Goal: Transaction & Acquisition: Purchase product/service

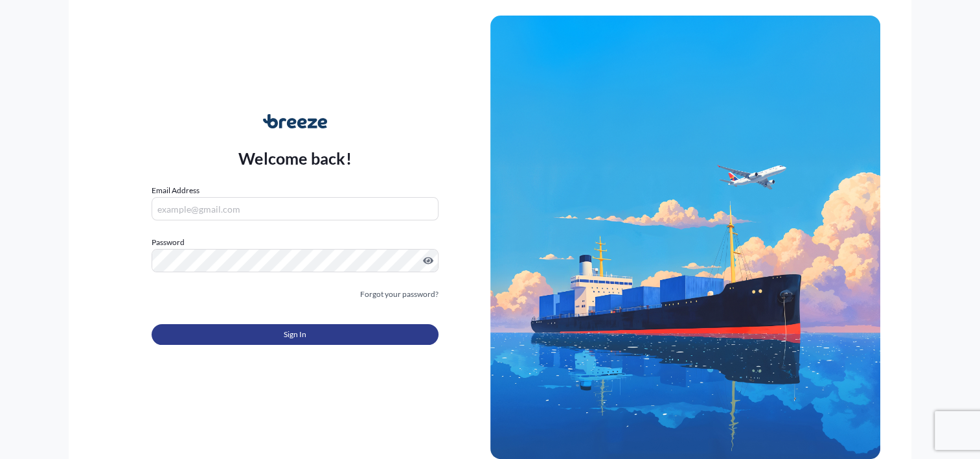
type input "[PERSON_NAME][EMAIL_ADDRESS][DOMAIN_NAME]"
click at [299, 329] on span "Sign In" at bounding box center [295, 334] width 23 height 13
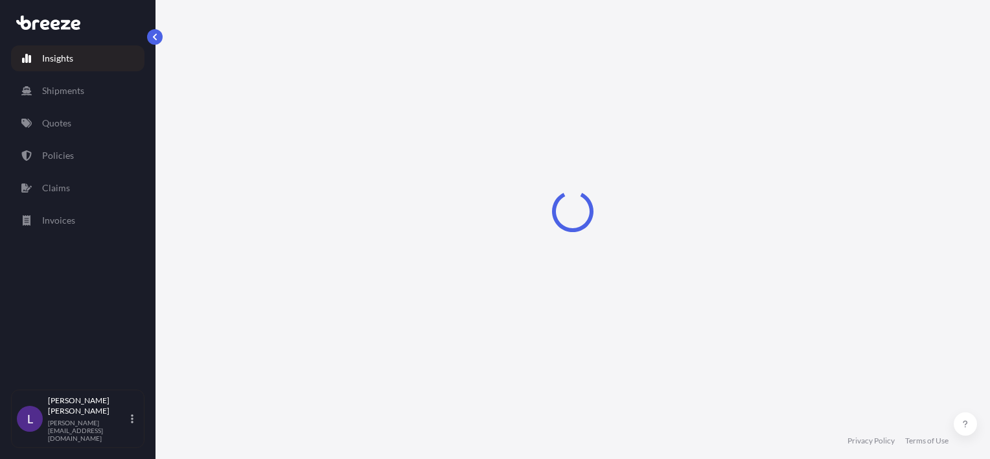
select select "2025"
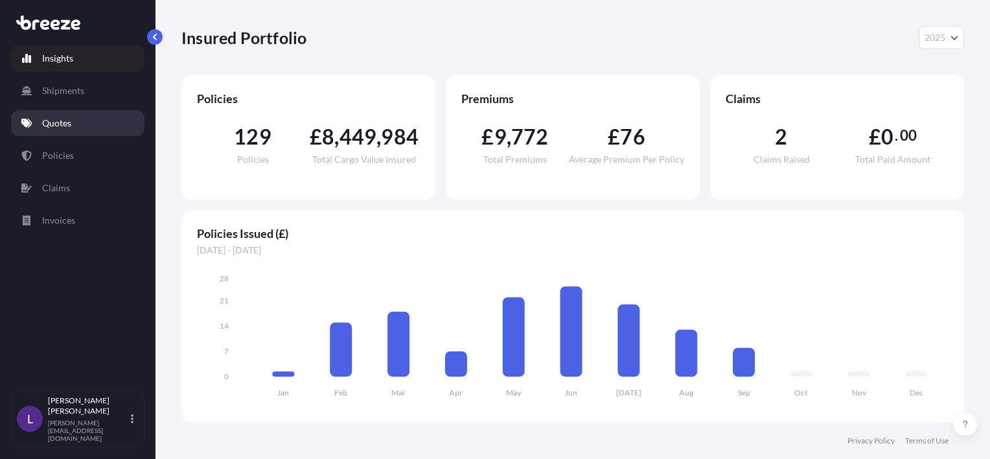
click at [60, 117] on p "Quotes" at bounding box center [56, 123] width 29 height 13
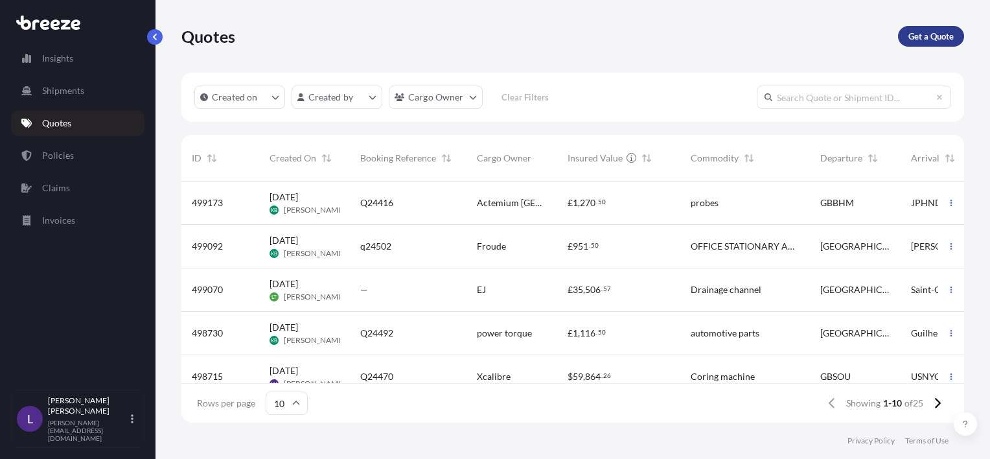
click at [927, 39] on p "Get a Quote" at bounding box center [930, 36] width 45 height 13
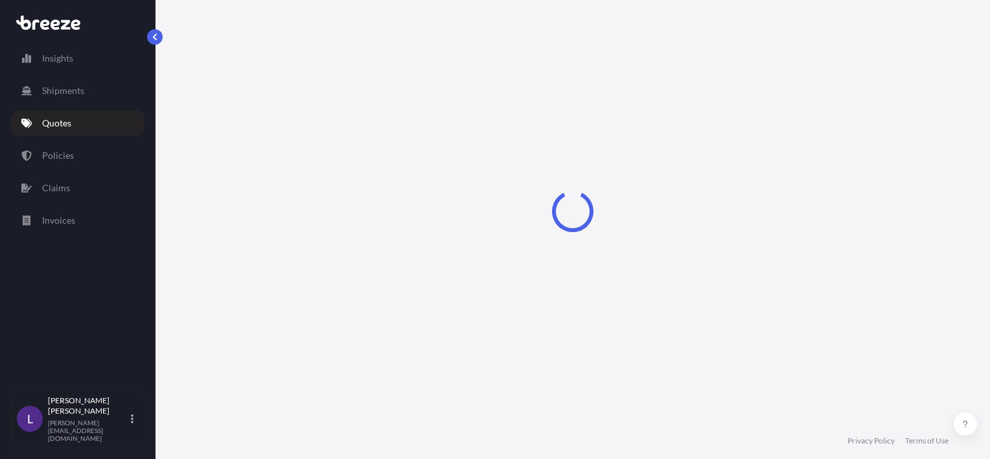
select select "Sea"
select select "1"
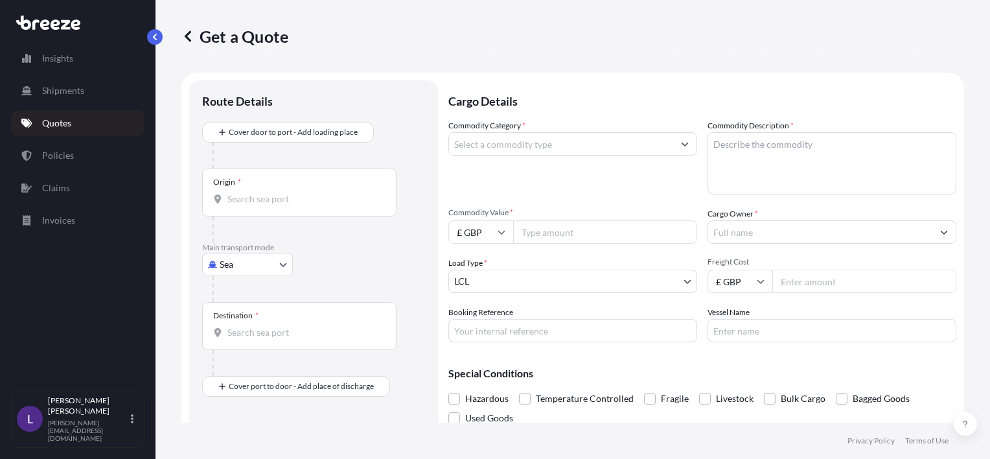
scroll to position [21, 0]
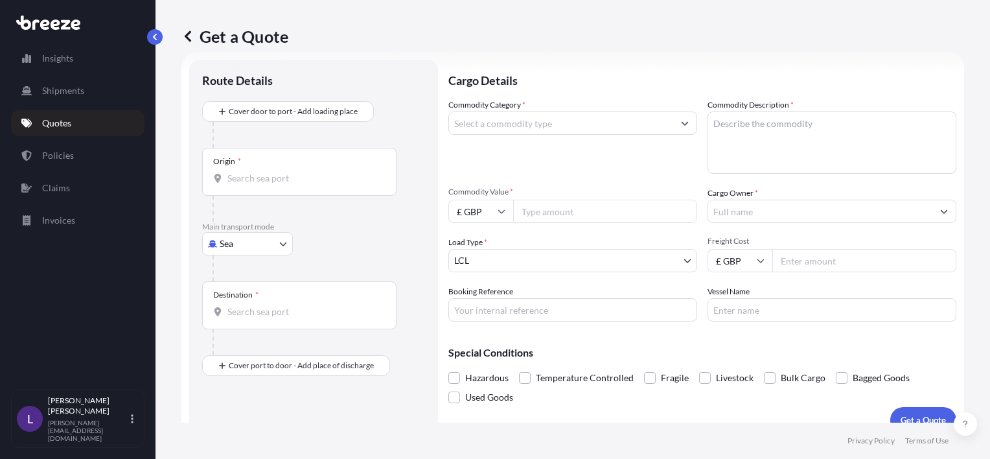
click at [238, 245] on body "Insights Shipments Quotes Policies Claims Invoices L [PERSON_NAME] [PERSON_NAME…" at bounding box center [495, 229] width 990 height 459
click at [244, 299] on div "Air" at bounding box center [247, 299] width 80 height 23
select select "Air"
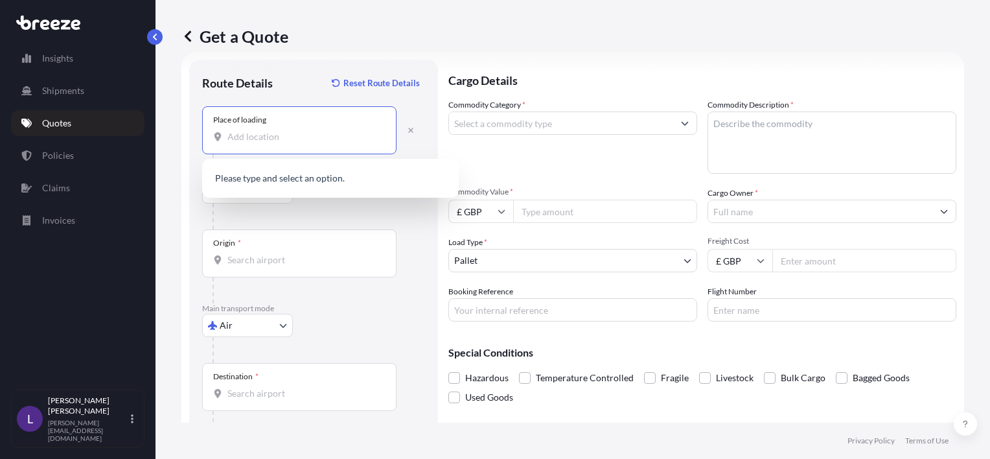
click at [246, 130] on input "Place of loading" at bounding box center [303, 136] width 153 height 13
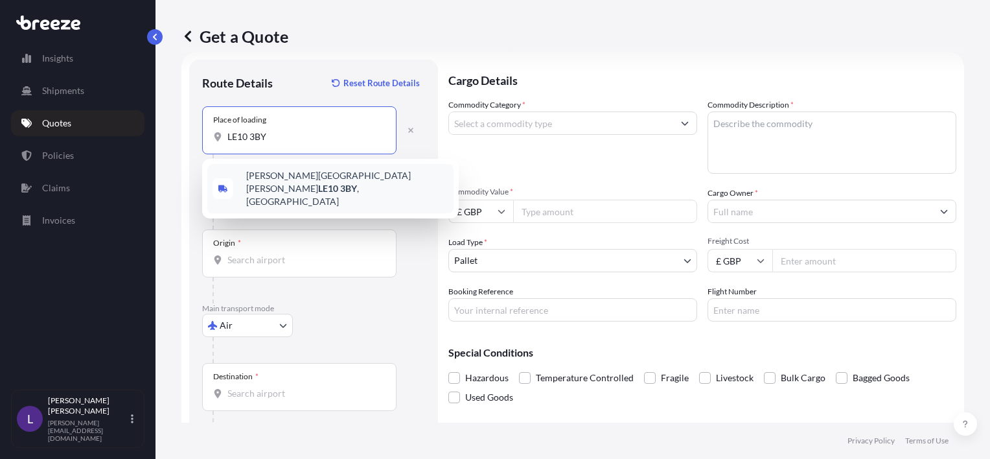
click at [293, 179] on span "[PERSON_NAME][STREET_ADDRESS][PERSON_NAME]" at bounding box center [347, 188] width 202 height 39
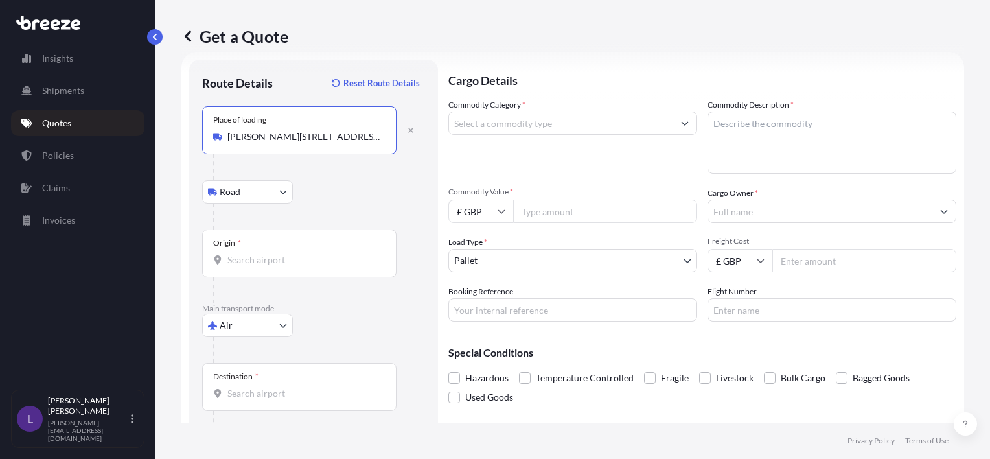
type input "[PERSON_NAME][STREET_ADDRESS][PERSON_NAME]"
click at [246, 255] on input "Origin *" at bounding box center [303, 259] width 153 height 13
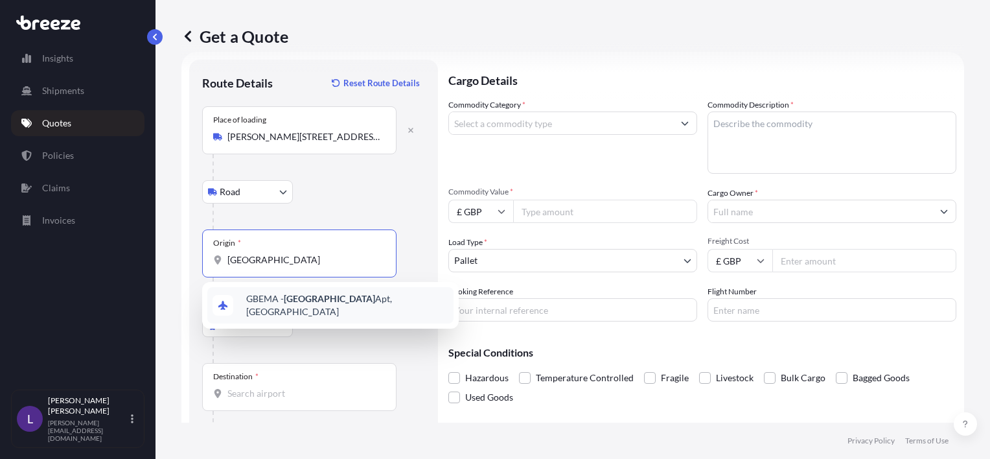
click at [351, 301] on span "GBEMA - [GEOGRAPHIC_DATA] Apt, [GEOGRAPHIC_DATA]" at bounding box center [347, 305] width 202 height 26
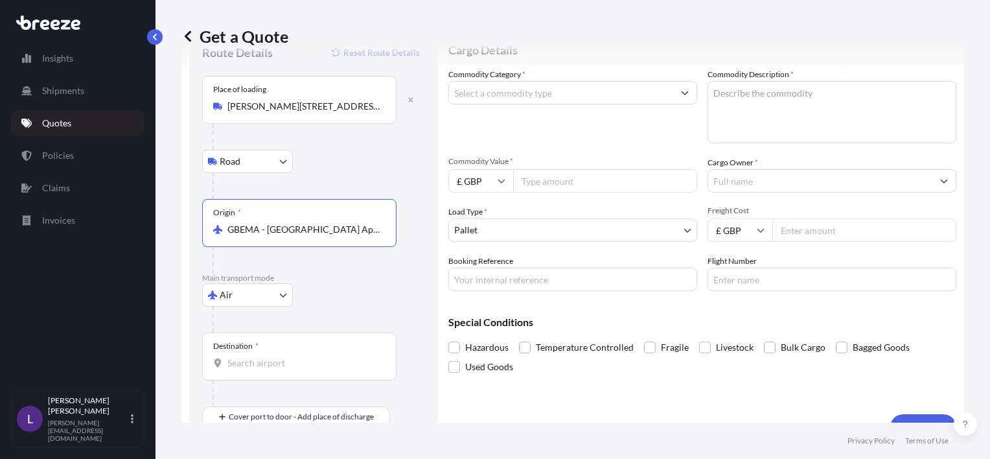
scroll to position [75, 0]
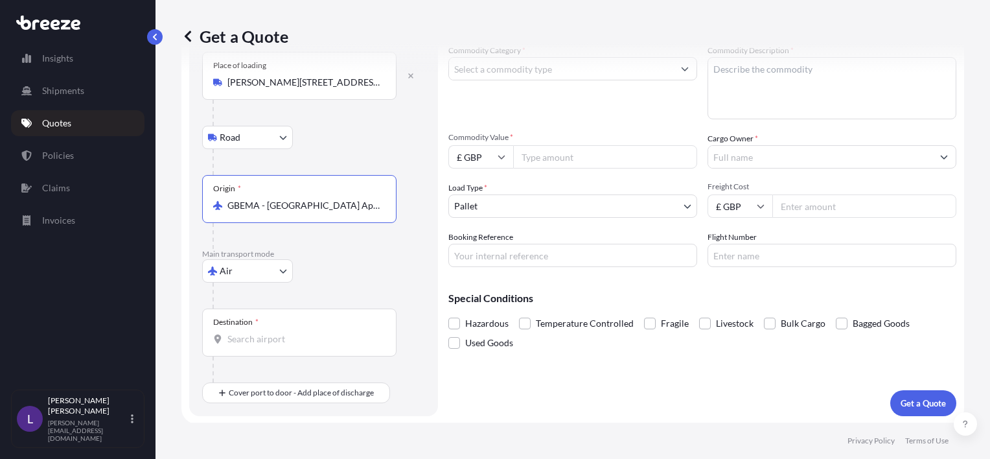
type input "GBEMA - [GEOGRAPHIC_DATA] Apt, [GEOGRAPHIC_DATA]"
drag, startPoint x: 251, startPoint y: 338, endPoint x: 259, endPoint y: 336, distance: 8.2
click at [251, 338] on input "Destination *" at bounding box center [303, 338] width 153 height 13
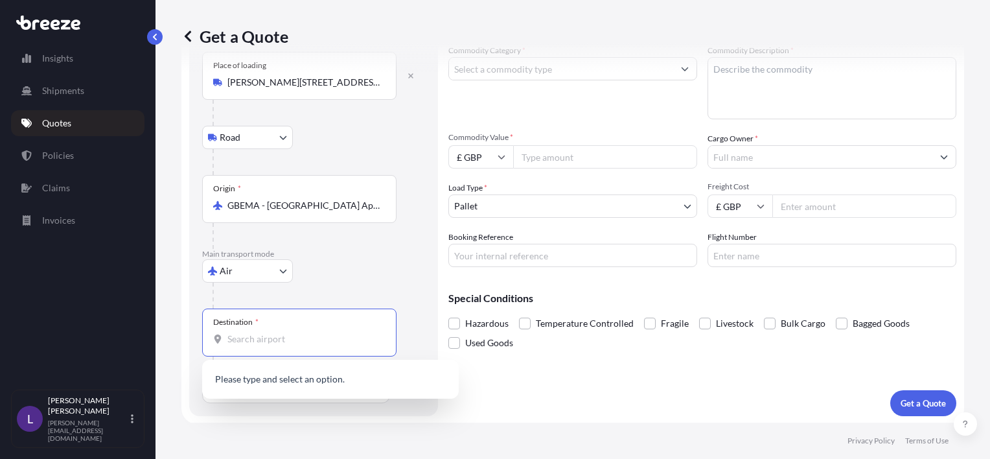
type input "b"
drag, startPoint x: 255, startPoint y: 340, endPoint x: 210, endPoint y: 340, distance: 45.3
click at [210, 340] on div "Destination * [GEOGRAPHIC_DATA]" at bounding box center [299, 332] width 194 height 48
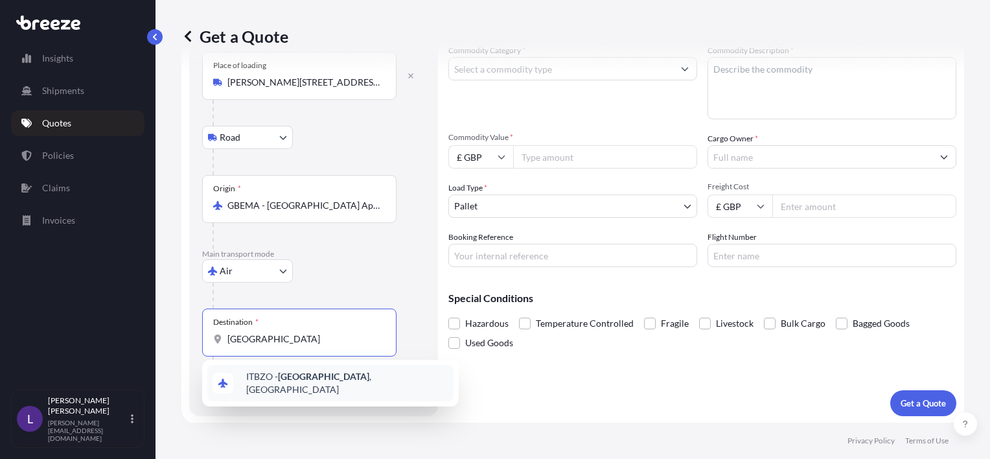
click at [277, 379] on span "ITBZO - [GEOGRAPHIC_DATA] , [GEOGRAPHIC_DATA]" at bounding box center [347, 383] width 202 height 26
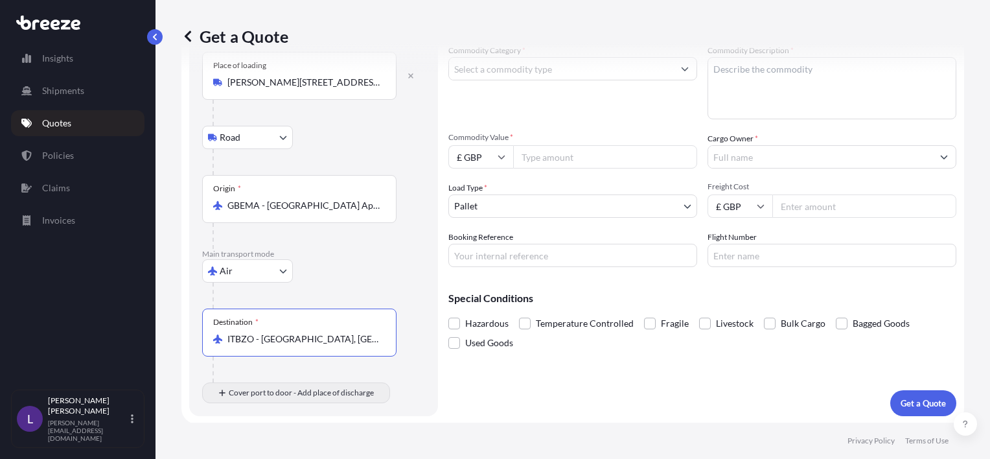
type input "ITBZO - [GEOGRAPHIC_DATA], [GEOGRAPHIC_DATA]"
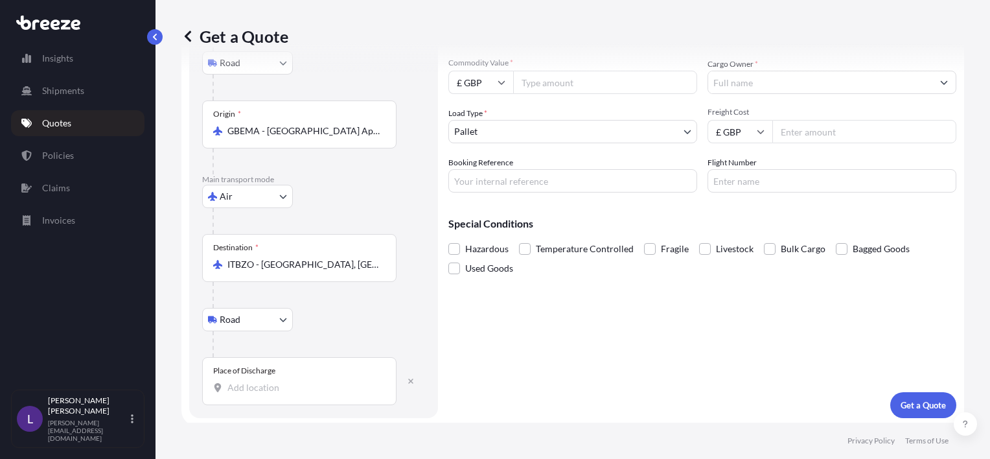
scroll to position [152, 0]
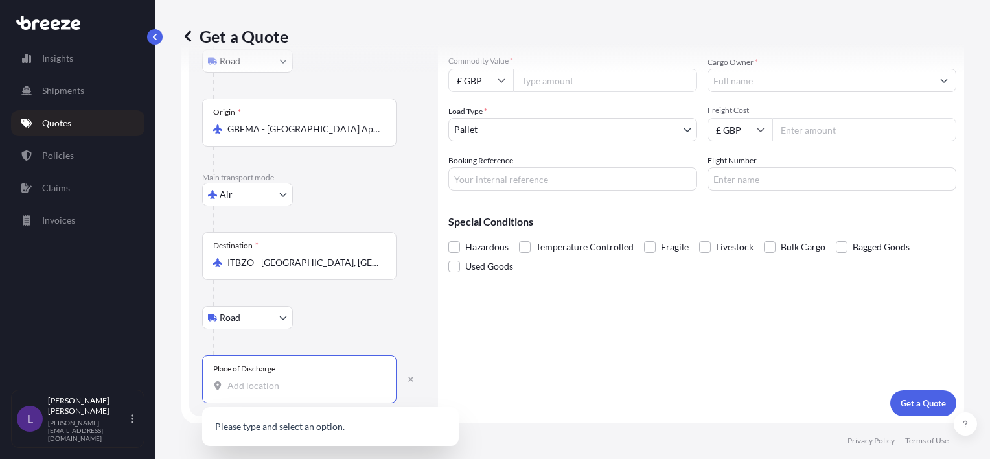
click at [256, 385] on input "Place of Discharge" at bounding box center [303, 385] width 153 height 13
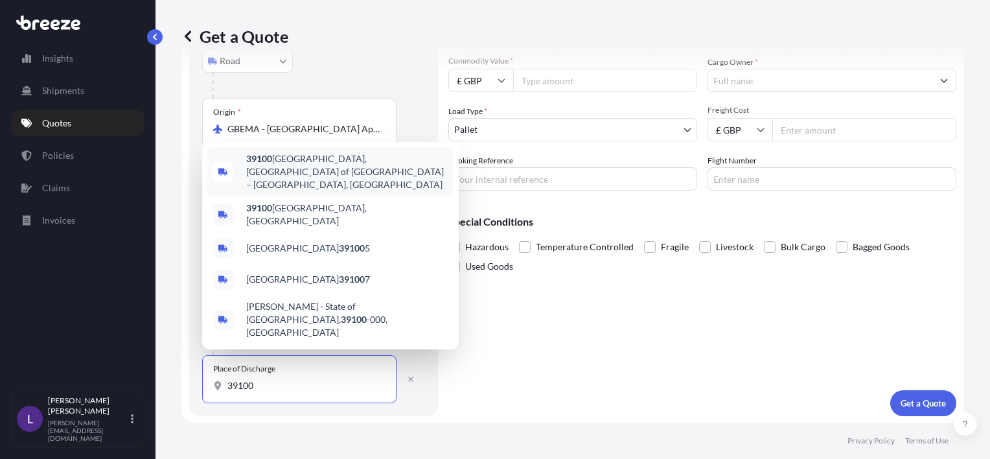
click at [292, 191] on span "[GEOGRAPHIC_DATA] of [GEOGRAPHIC_DATA] – [GEOGRAPHIC_DATA], [GEOGRAPHIC_DATA]" at bounding box center [347, 171] width 202 height 39
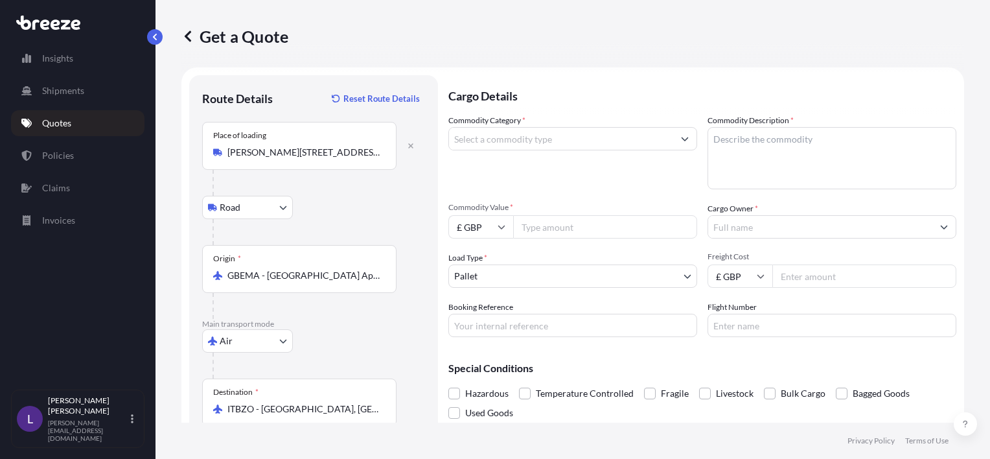
scroll to position [0, 0]
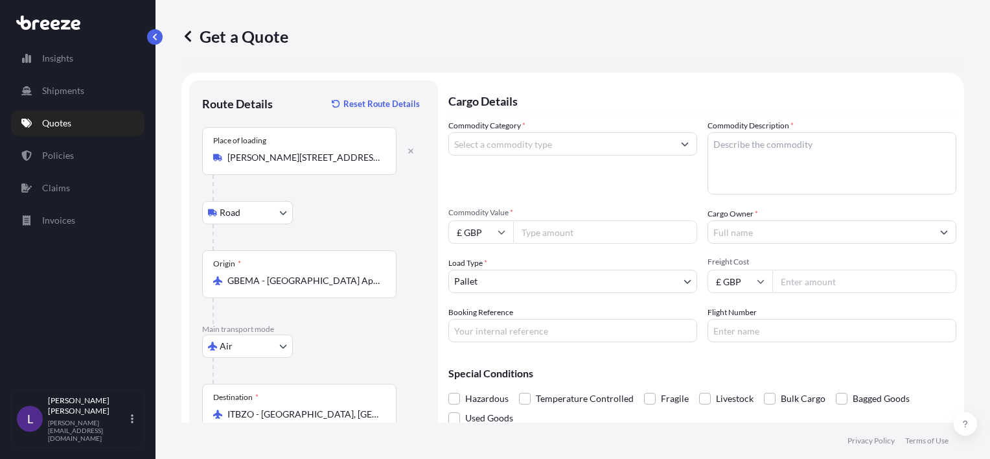
type input "[GEOGRAPHIC_DATA] of [GEOGRAPHIC_DATA] – [GEOGRAPHIC_DATA], [GEOGRAPHIC_DATA]"
click at [518, 146] on input "Commodity Category *" at bounding box center [561, 143] width 224 height 23
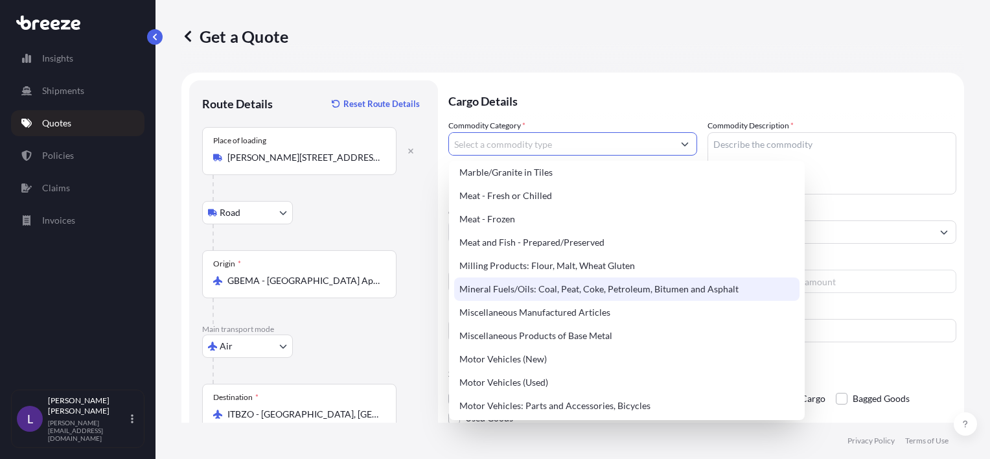
scroll to position [1749, 0]
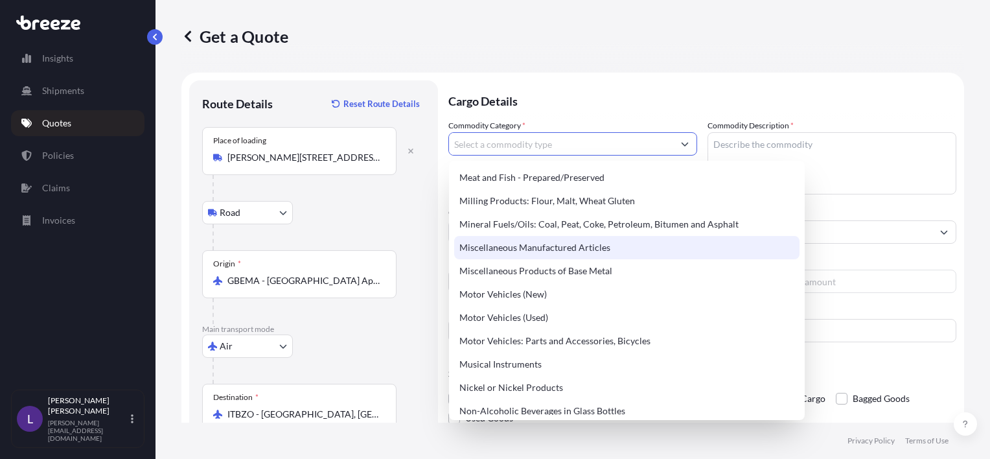
click at [556, 251] on div "Miscellaneous Manufactured Articles" at bounding box center [626, 247] width 345 height 23
type input "Miscellaneous Manufactured Articles"
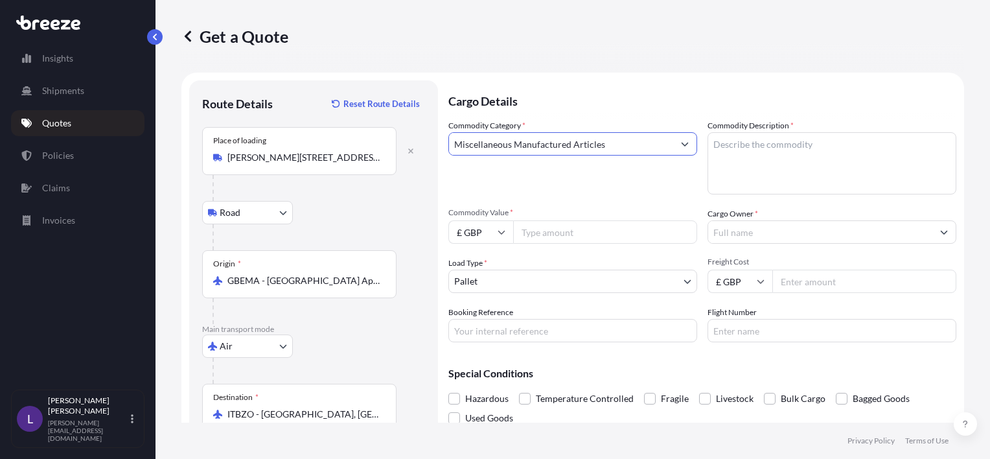
click at [749, 155] on textarea "Commodity Description *" at bounding box center [831, 163] width 249 height 62
click at [729, 159] on textarea "Commodity Description *" at bounding box center [831, 163] width 249 height 62
paste textarea "Marionette system + Park brake changeover valve"
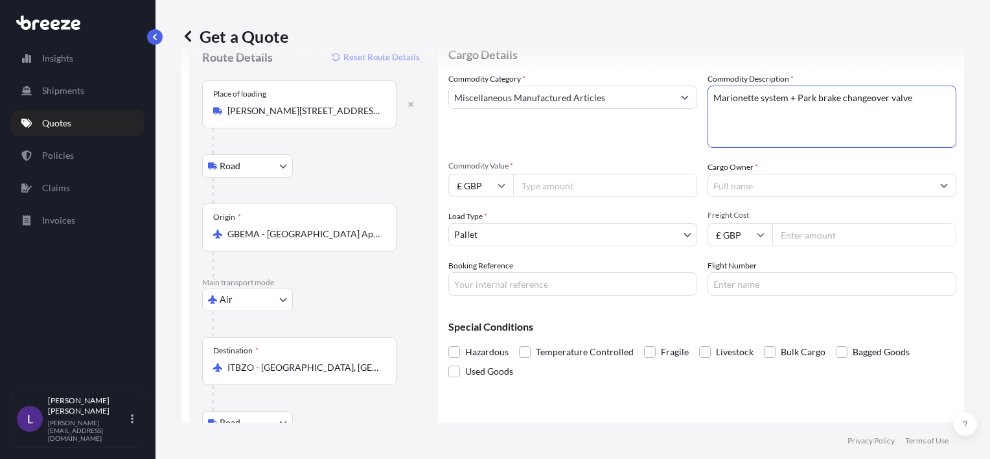
scroll to position [65, 0]
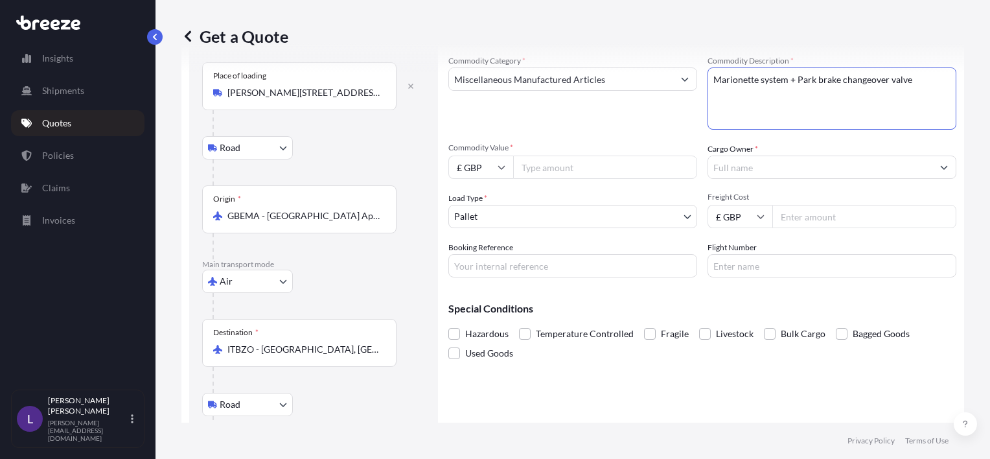
type textarea "Marionette system + Park brake changeover valve"
click at [541, 167] on input "Commodity Value *" at bounding box center [605, 166] width 184 height 23
type input "6000"
click at [755, 159] on input "Cargo Owner *" at bounding box center [820, 166] width 224 height 23
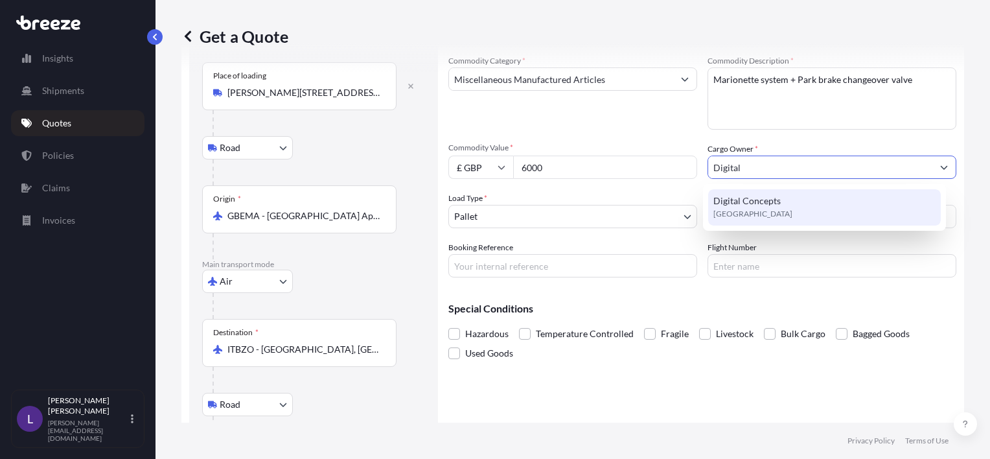
click at [751, 199] on span "Digital Concepts" at bounding box center [746, 200] width 67 height 13
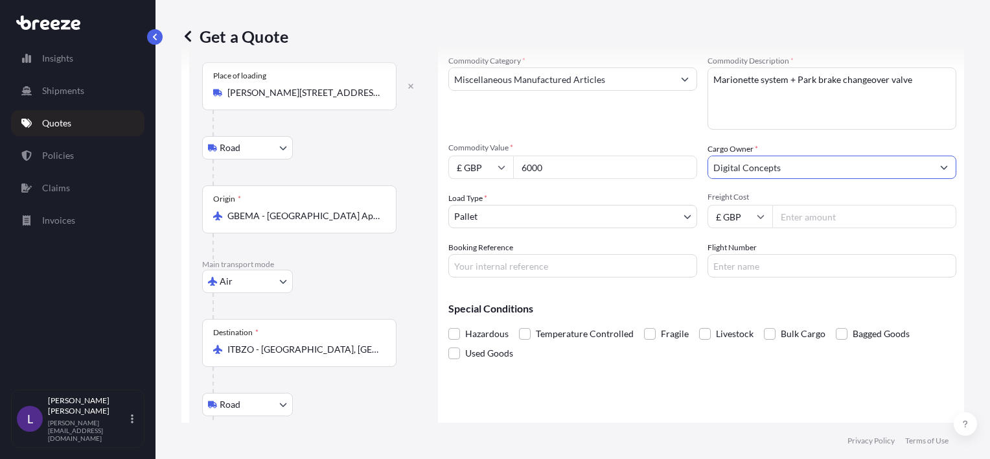
type input "Digital Concepts"
click at [803, 215] on input "Freight Cost" at bounding box center [864, 216] width 184 height 23
type input "215"
drag, startPoint x: 470, startPoint y: 264, endPoint x: 484, endPoint y: 260, distance: 15.6
click at [470, 263] on input "Booking Reference" at bounding box center [572, 265] width 249 height 23
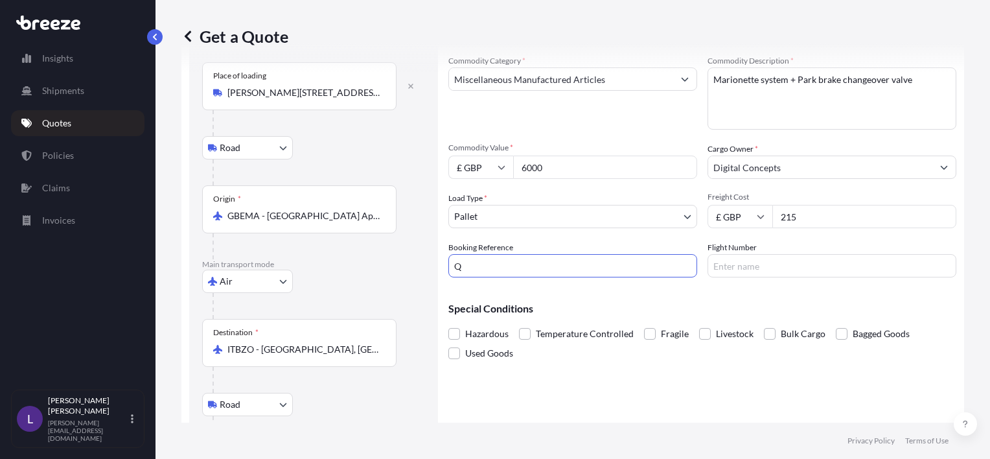
click at [496, 272] on input "Q" at bounding box center [572, 265] width 249 height 23
type input "Q4514"
click at [755, 264] on input "Flight Number" at bounding box center [831, 265] width 249 height 23
click at [718, 262] on input "Flight Number" at bounding box center [831, 265] width 249 height 23
click at [687, 290] on div "Special Conditions Hazardous Temperature Controlled Fragile Livestock Bulk Carg…" at bounding box center [702, 325] width 508 height 75
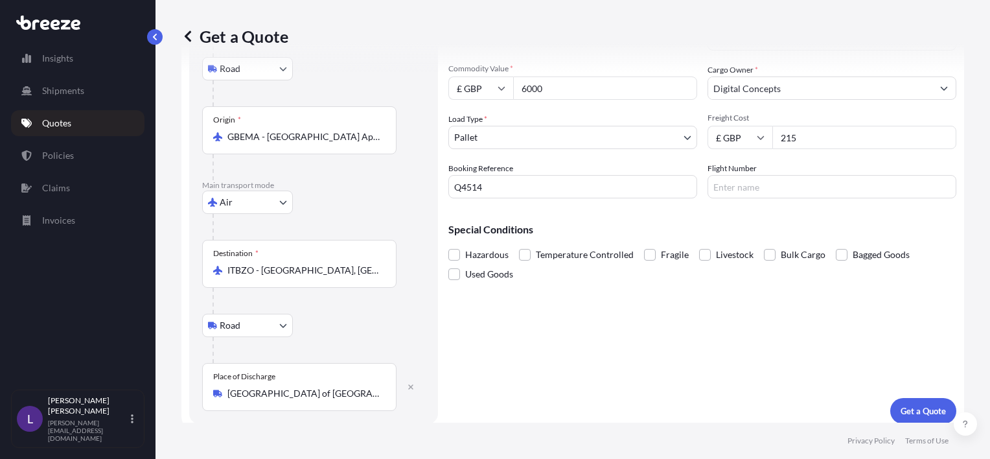
scroll to position [152, 0]
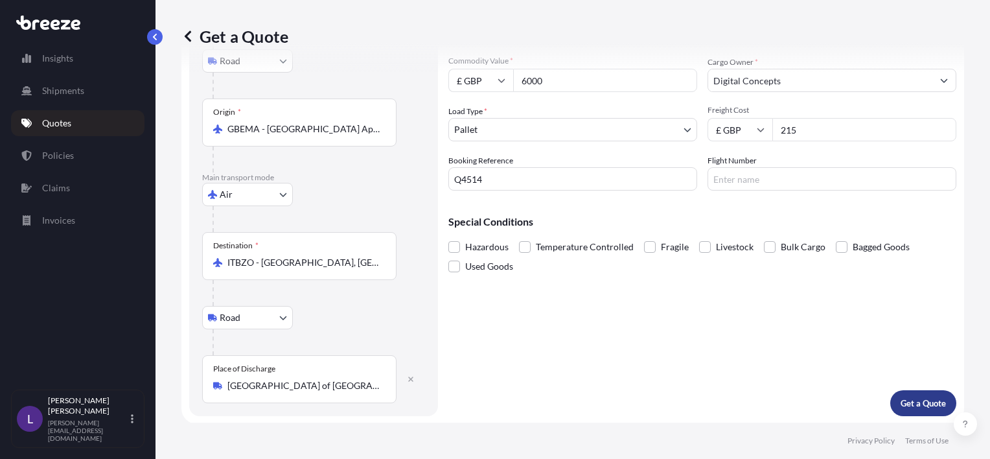
click at [904, 399] on p "Get a Quote" at bounding box center [922, 402] width 45 height 13
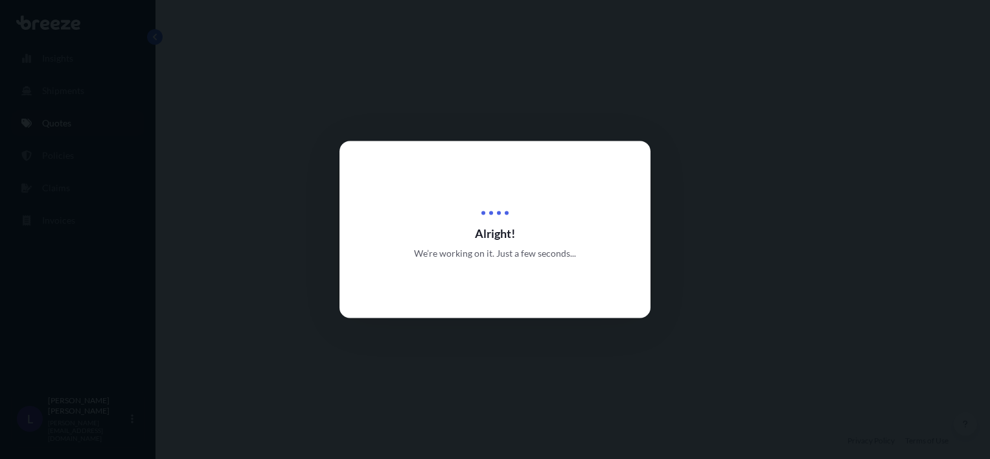
select select "Road"
select select "Air"
select select "Road"
select select "1"
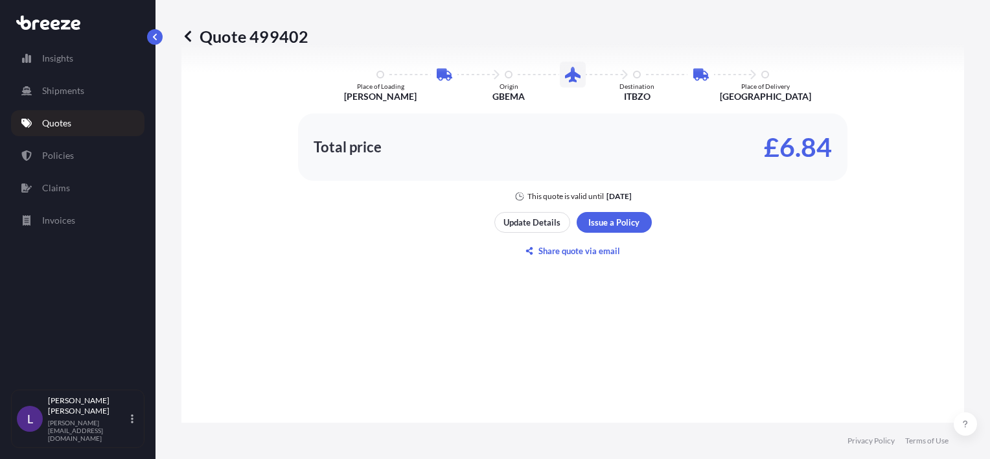
scroll to position [905, 0]
